Goal: Check status: Check status

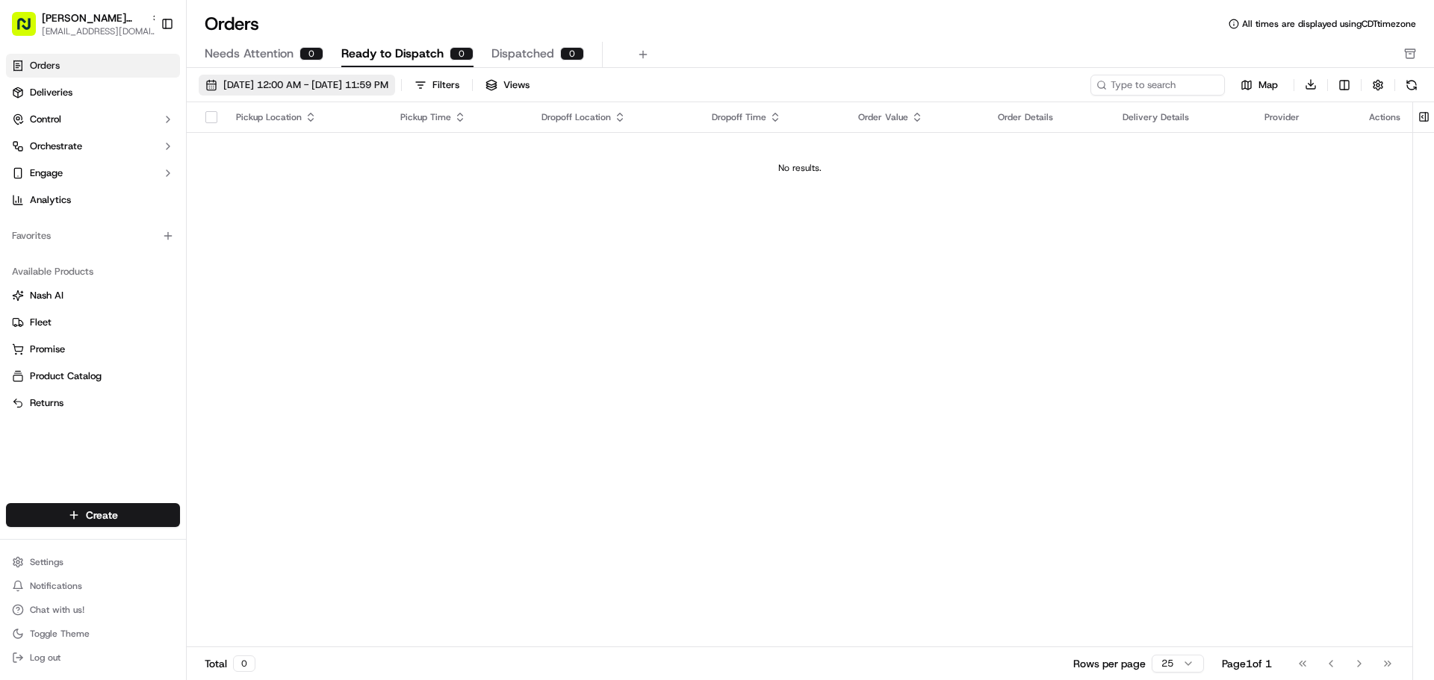
click at [388, 82] on span "[DATE] 12:00 AM - [DATE] 11:59 PM" at bounding box center [305, 84] width 165 height 13
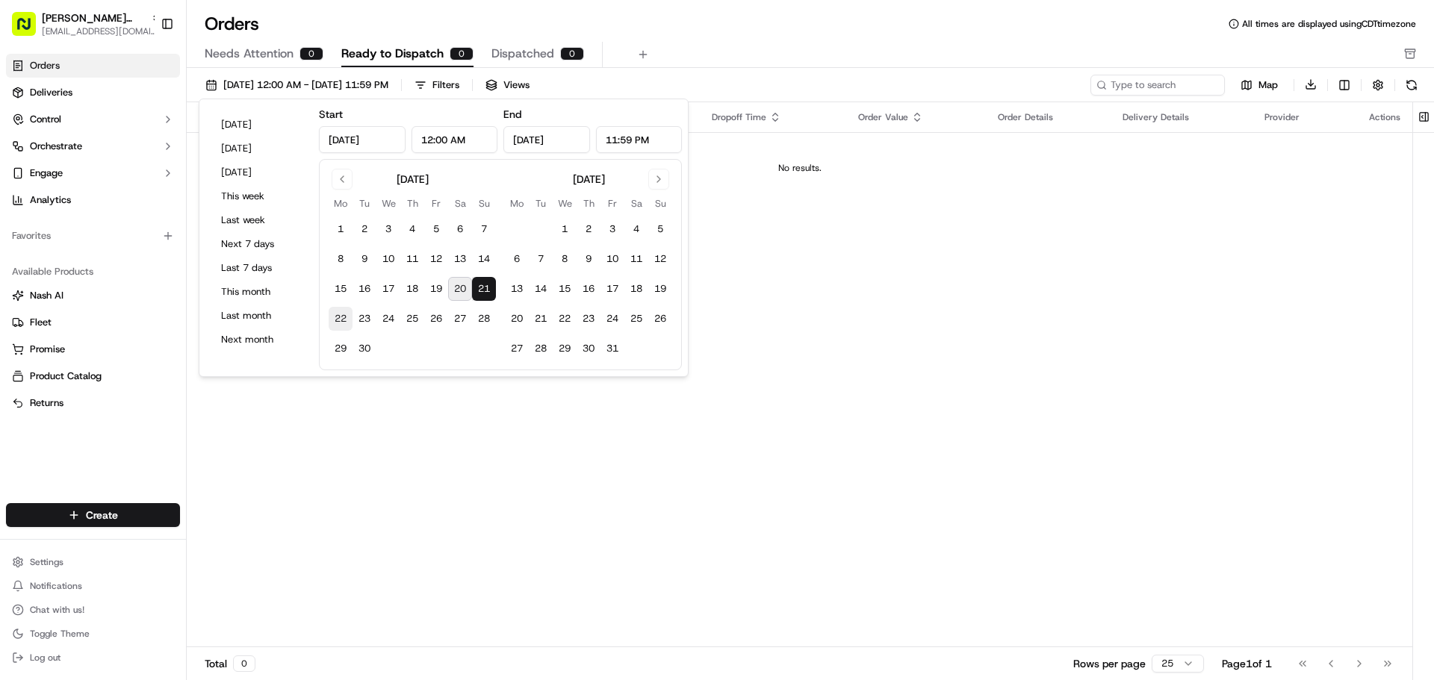
click at [344, 316] on button "22" at bounding box center [341, 319] width 24 height 24
type input "[DATE]"
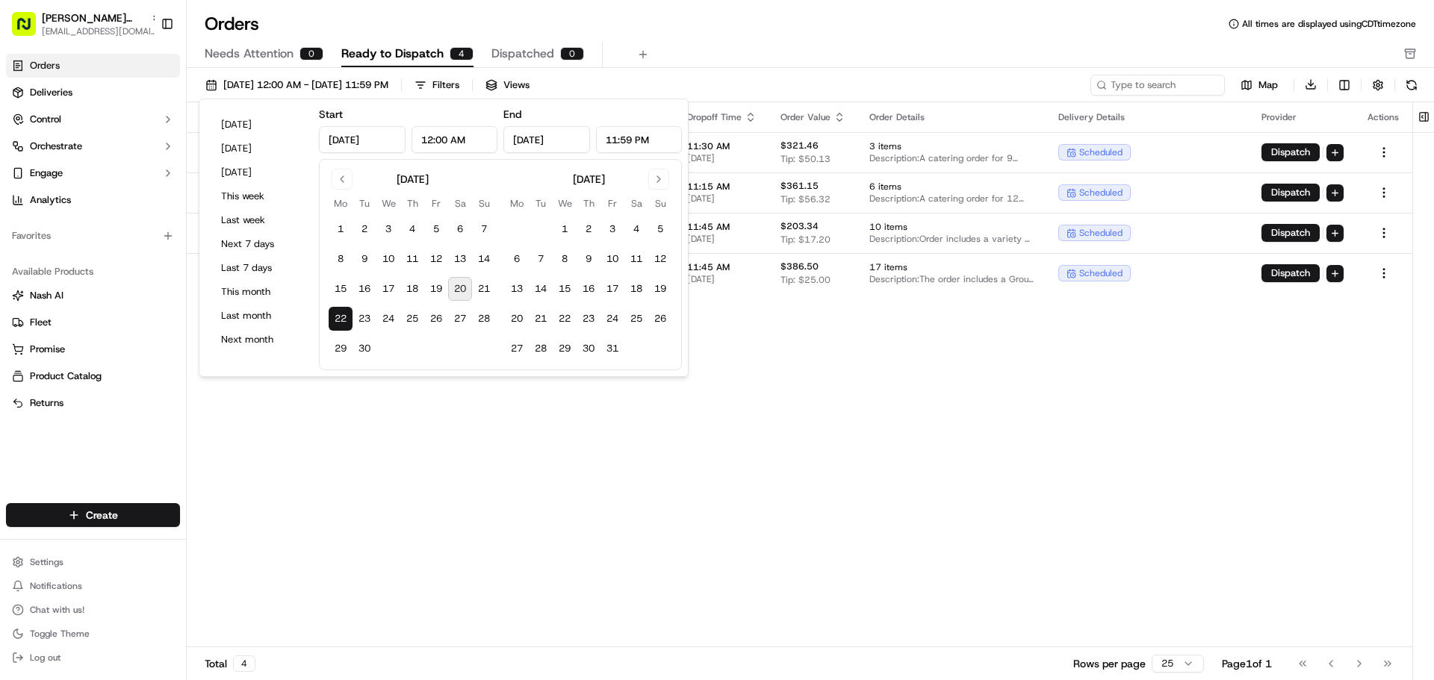
click at [874, 450] on div "Pickup Location Pickup Time Dropoff Location Dropoff Time Order Value Order Det…" at bounding box center [799, 375] width 1225 height 546
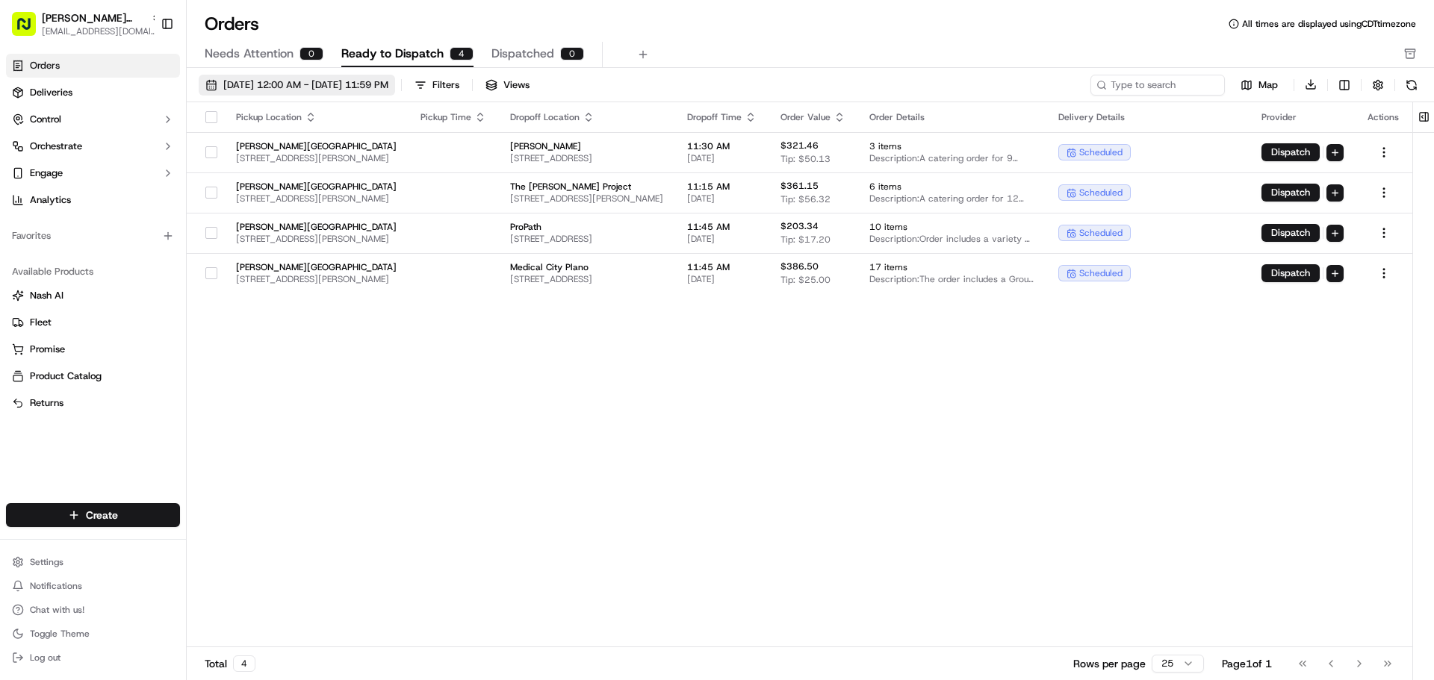
click at [341, 81] on span "[DATE] 12:00 AM - [DATE] 11:59 PM" at bounding box center [305, 84] width 165 height 13
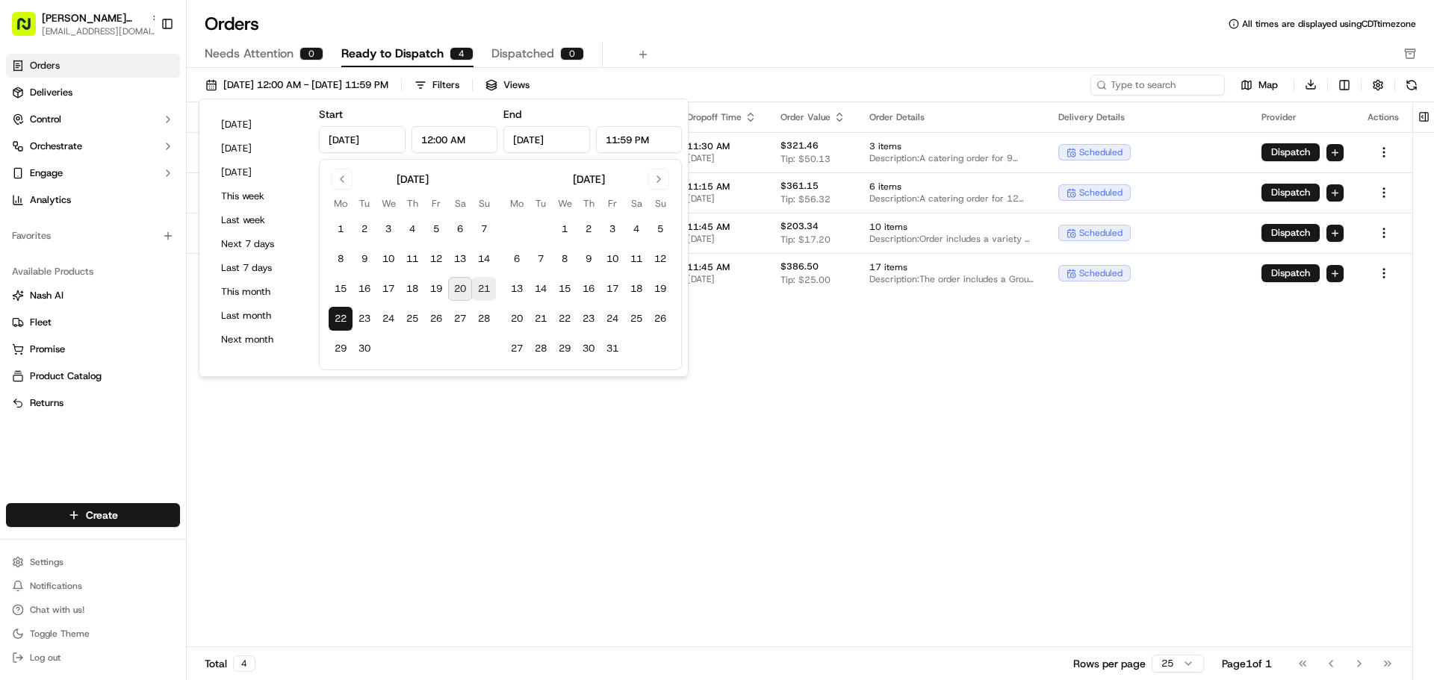
click at [477, 288] on button "21" at bounding box center [484, 289] width 24 height 24
click at [338, 318] on button "22" at bounding box center [341, 319] width 24 height 24
click at [482, 286] on button "21" at bounding box center [484, 289] width 24 height 24
type input "[DATE]"
click at [482, 286] on button "21" at bounding box center [484, 289] width 24 height 24
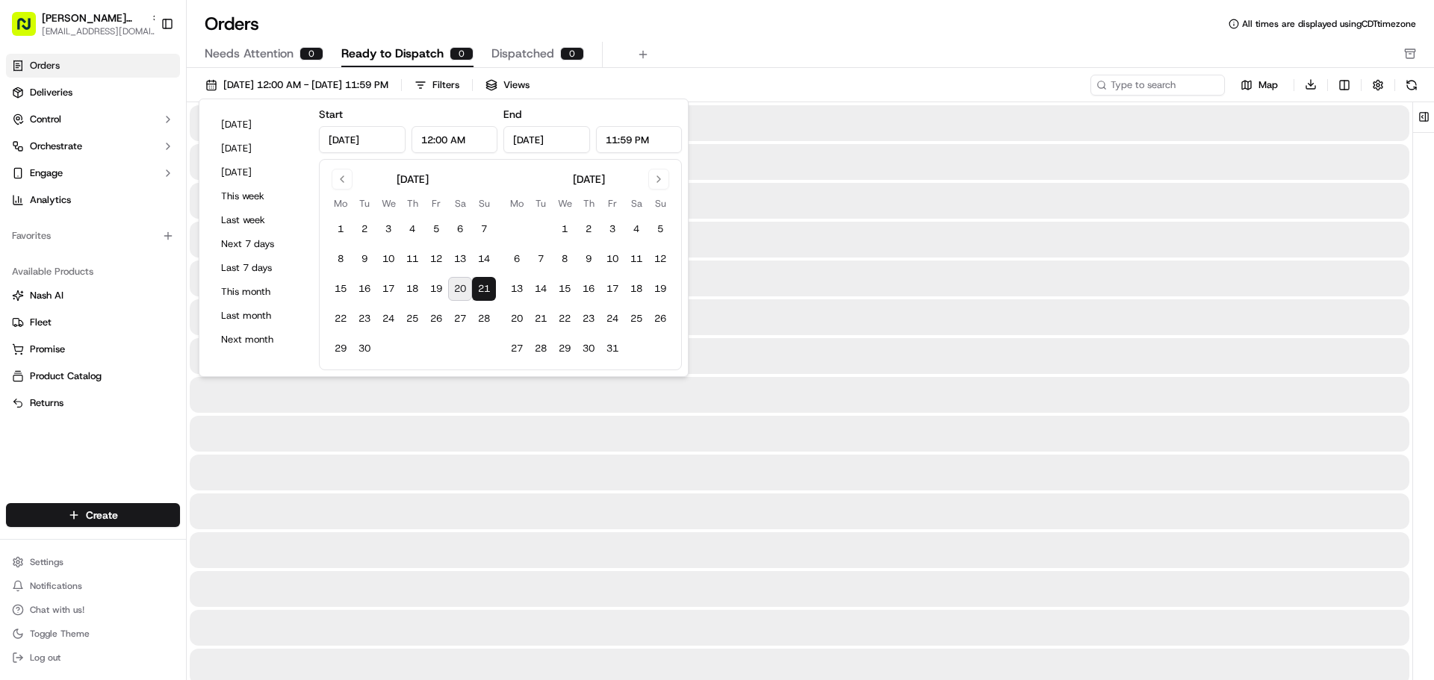
type input "[DATE]"
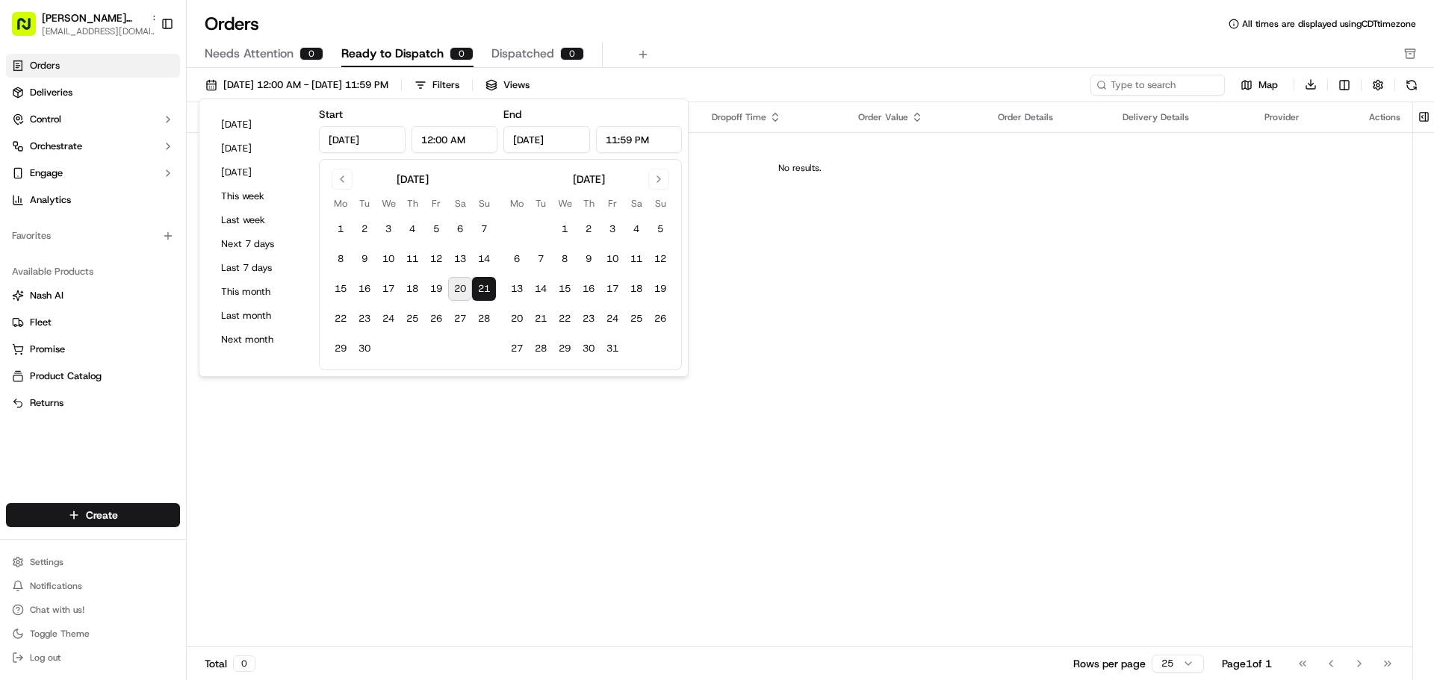
click at [613, 473] on div "Pickup Location Pickup Time Dropoff Location Dropoff Time Order Value Order Det…" at bounding box center [799, 375] width 1225 height 546
